Goal: Information Seeking & Learning: Check status

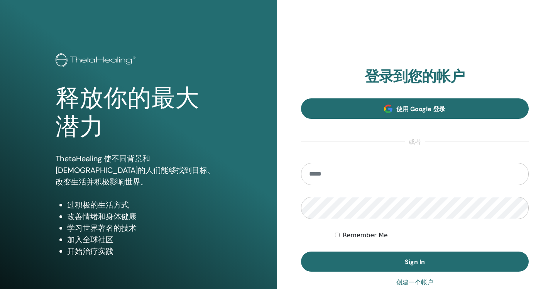
click at [405, 108] on span "使用 Google 登录" at bounding box center [420, 109] width 49 height 8
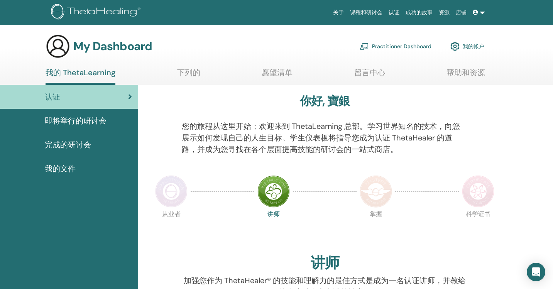
click at [79, 119] on span "即将举行的研讨会" at bounding box center [76, 121] width 62 height 12
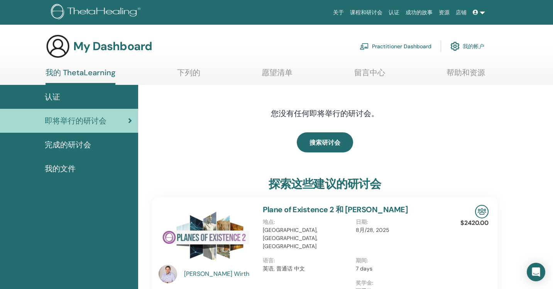
click at [63, 154] on link "完成的研讨会" at bounding box center [69, 145] width 138 height 24
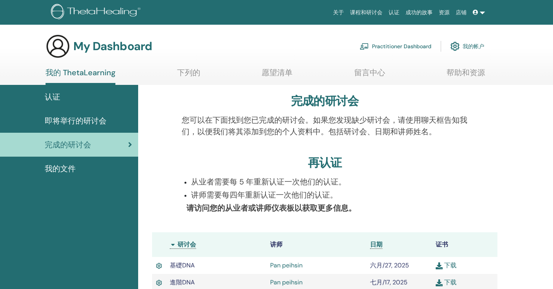
click at [66, 148] on span "完成的研讨会" at bounding box center [68, 145] width 46 height 12
click at [282, 266] on link "Pan peihsin" at bounding box center [286, 265] width 32 height 8
